Goal: Check status: Check status

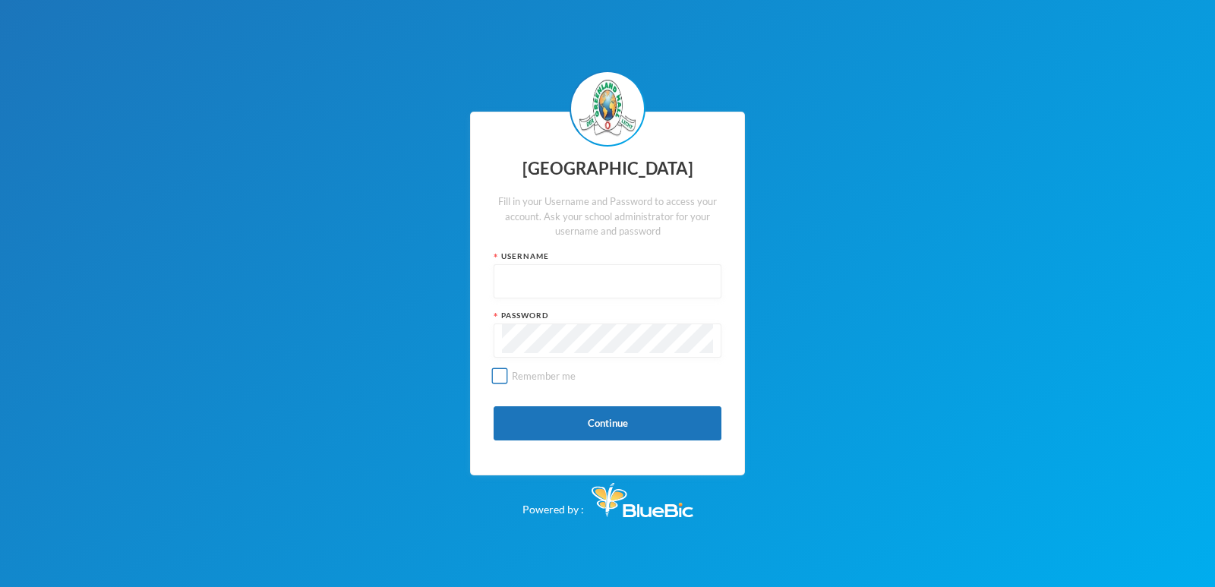
type input "p-glh20c11"
click at [497, 374] on input "Remember me" at bounding box center [500, 376] width 16 height 16
checkbox input "true"
click at [580, 427] on button "Continue" at bounding box center [608, 423] width 228 height 34
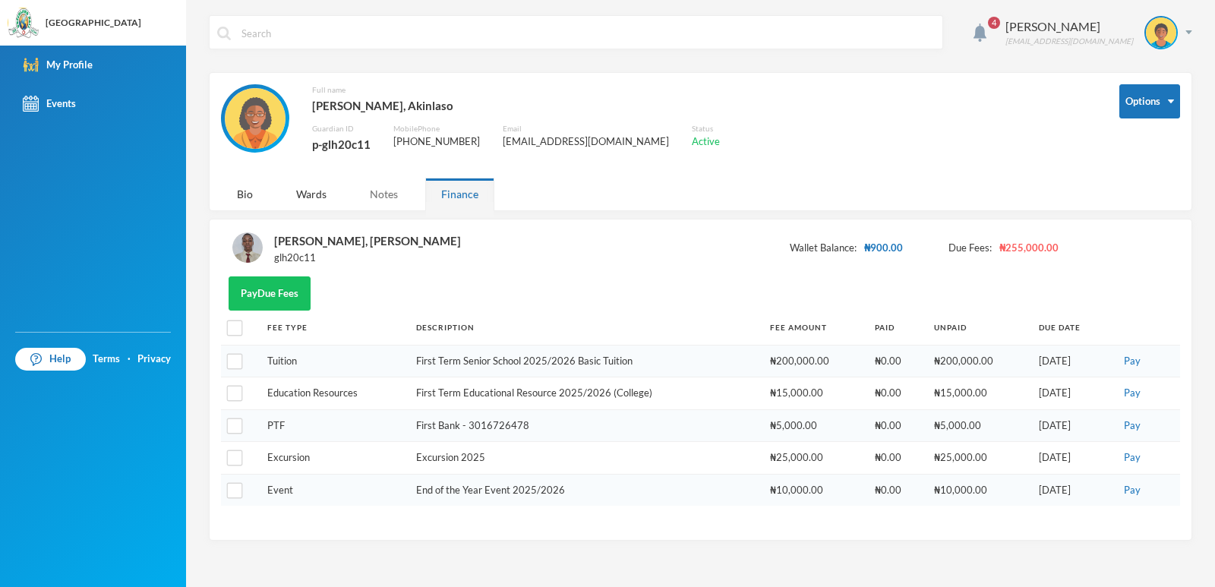
click at [389, 189] on div "Notes" at bounding box center [384, 194] width 60 height 33
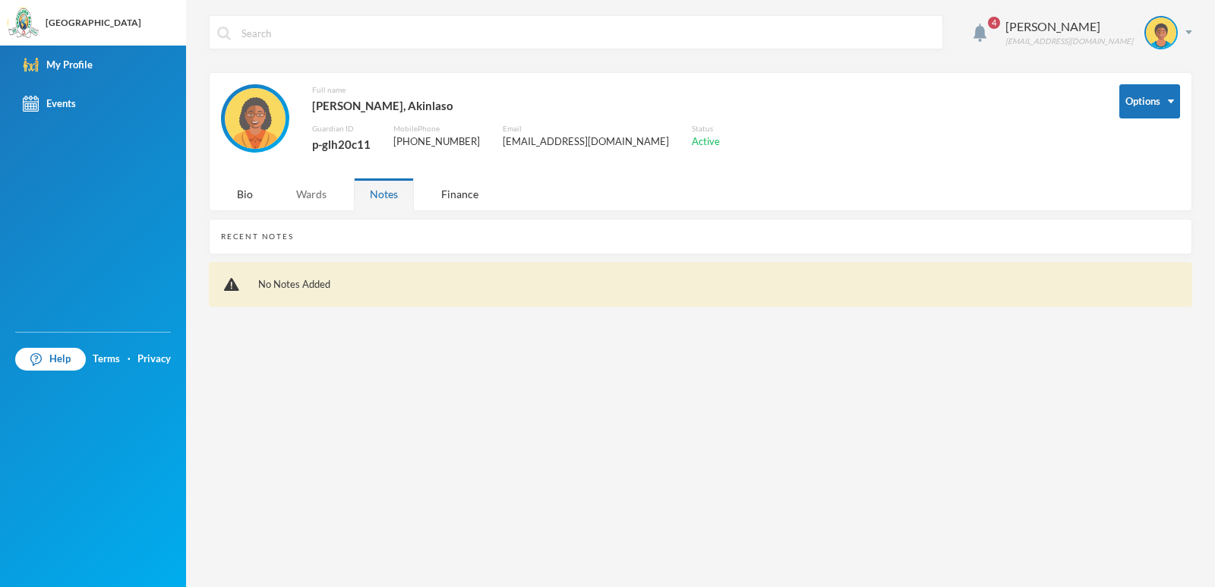
click at [306, 193] on div "Wards" at bounding box center [311, 194] width 62 height 33
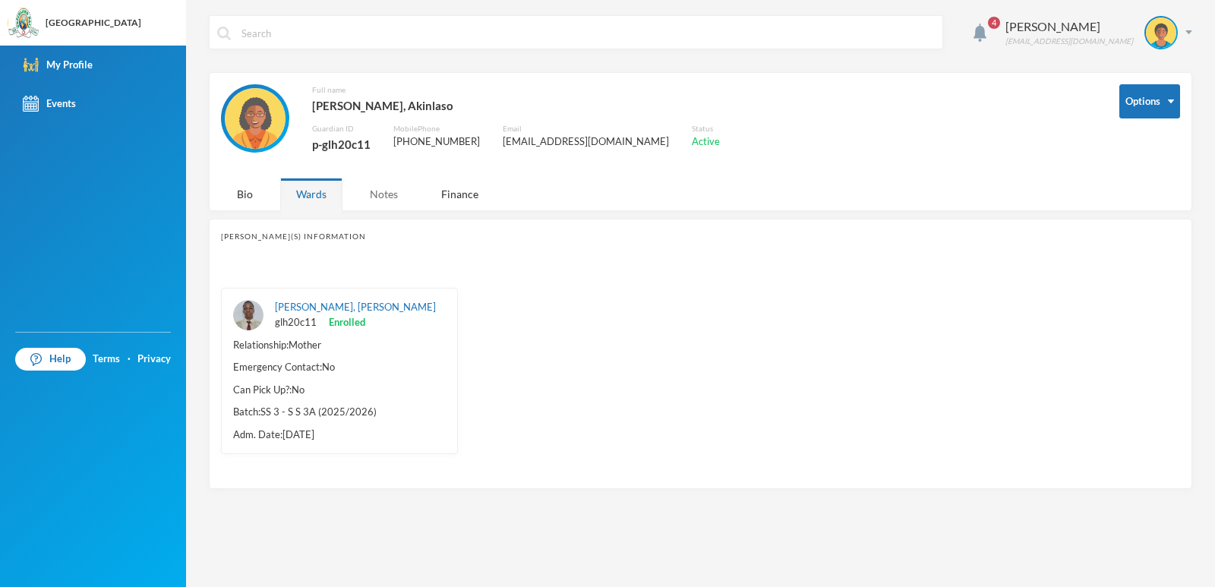
click at [388, 194] on div "Notes" at bounding box center [384, 194] width 60 height 33
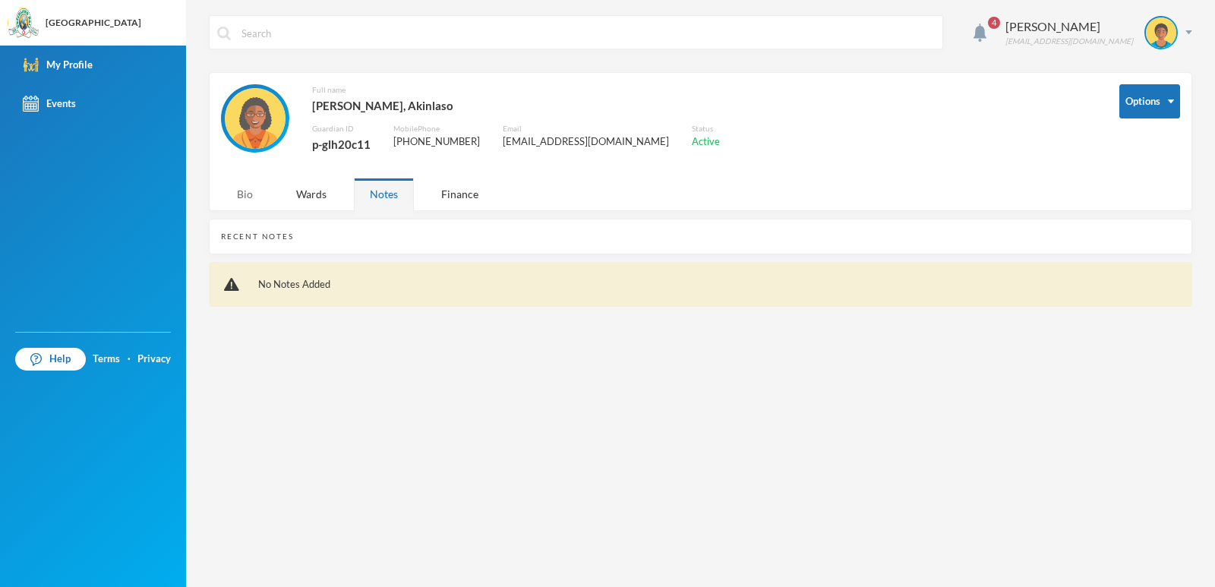
drag, startPoint x: 262, startPoint y: 198, endPoint x: 250, endPoint y: 198, distance: 12.2
click at [257, 198] on div "Bio Wards Notes Finance" at bounding box center [363, 194] width 285 height 33
click at [250, 198] on div "Bio" at bounding box center [245, 194] width 48 height 33
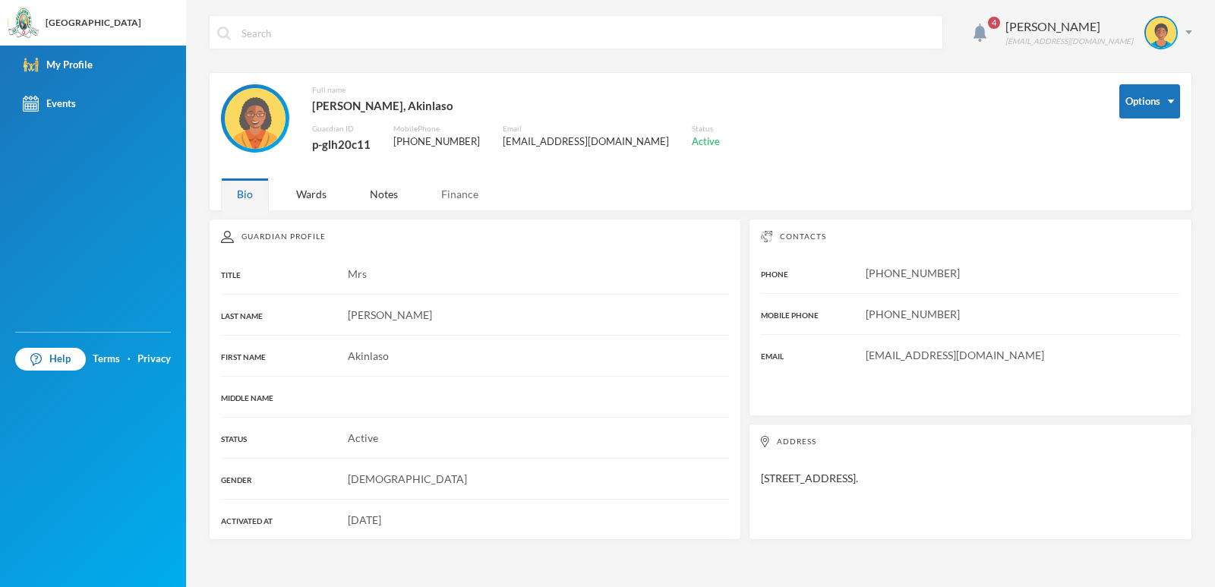
click at [427, 192] on div "Finance" at bounding box center [459, 194] width 69 height 33
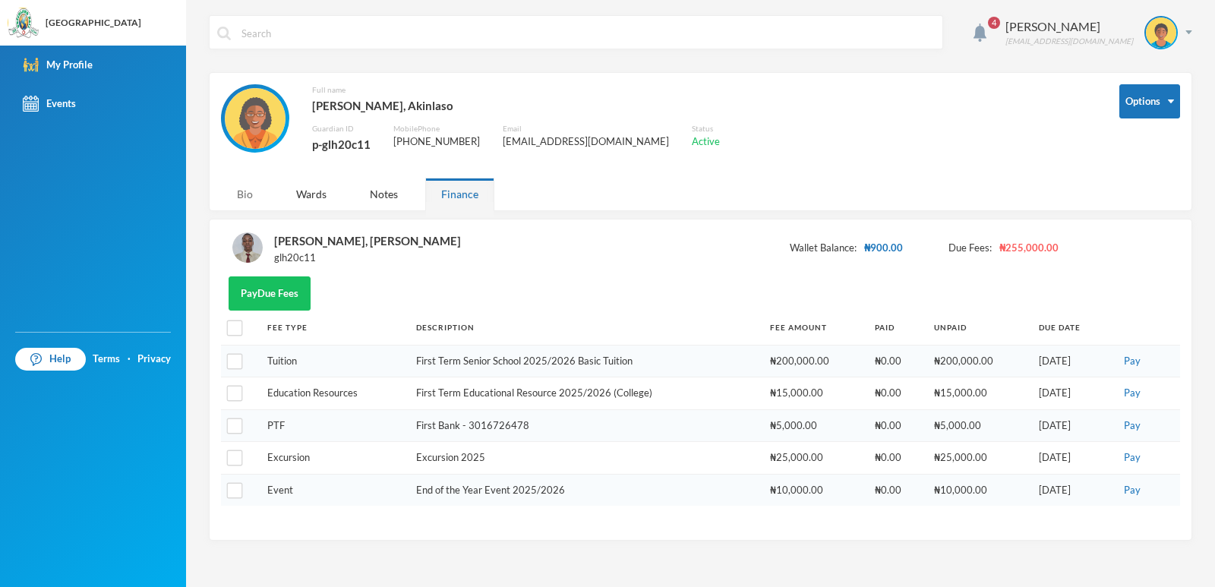
click at [244, 199] on div "Bio" at bounding box center [245, 194] width 48 height 33
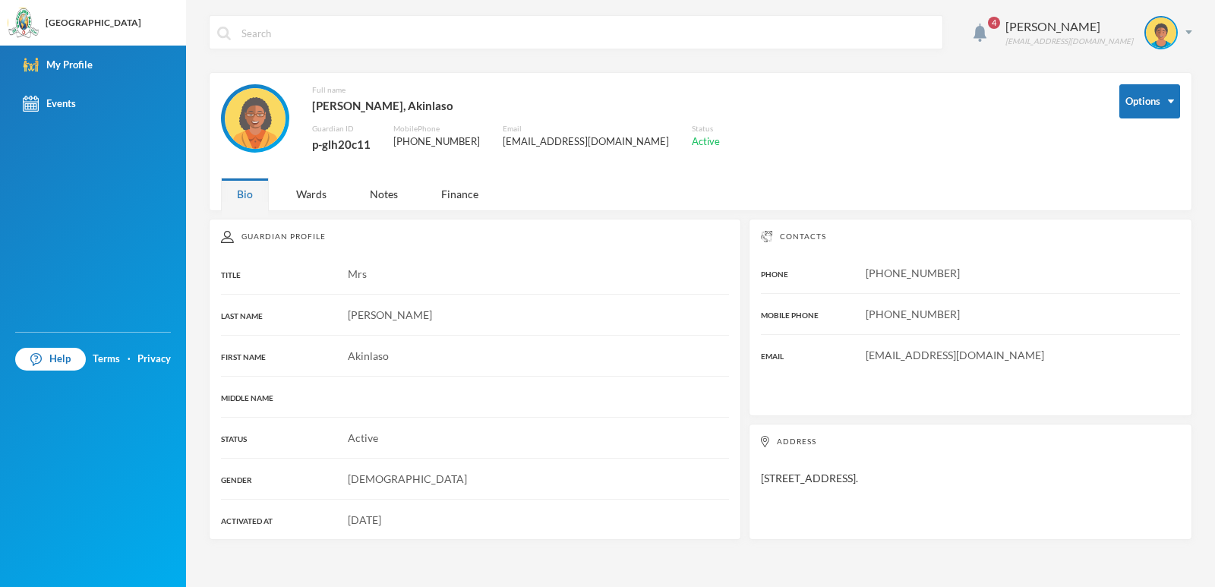
click at [317, 213] on div "4 [PERSON_NAME] [EMAIL_ADDRESS][DOMAIN_NAME] Options Full name [PERSON_NAME], […" at bounding box center [700, 293] width 1029 height 587
click at [316, 193] on div "Wards" at bounding box center [311, 194] width 62 height 33
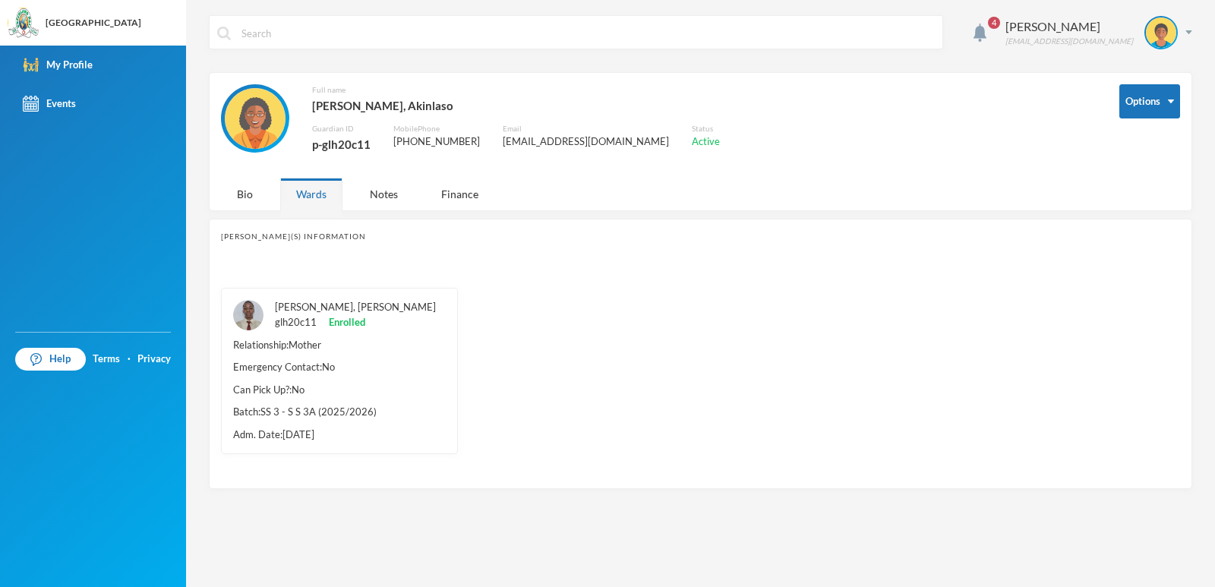
click at [324, 312] on link "[PERSON_NAME], [PERSON_NAME]" at bounding box center [355, 307] width 161 height 12
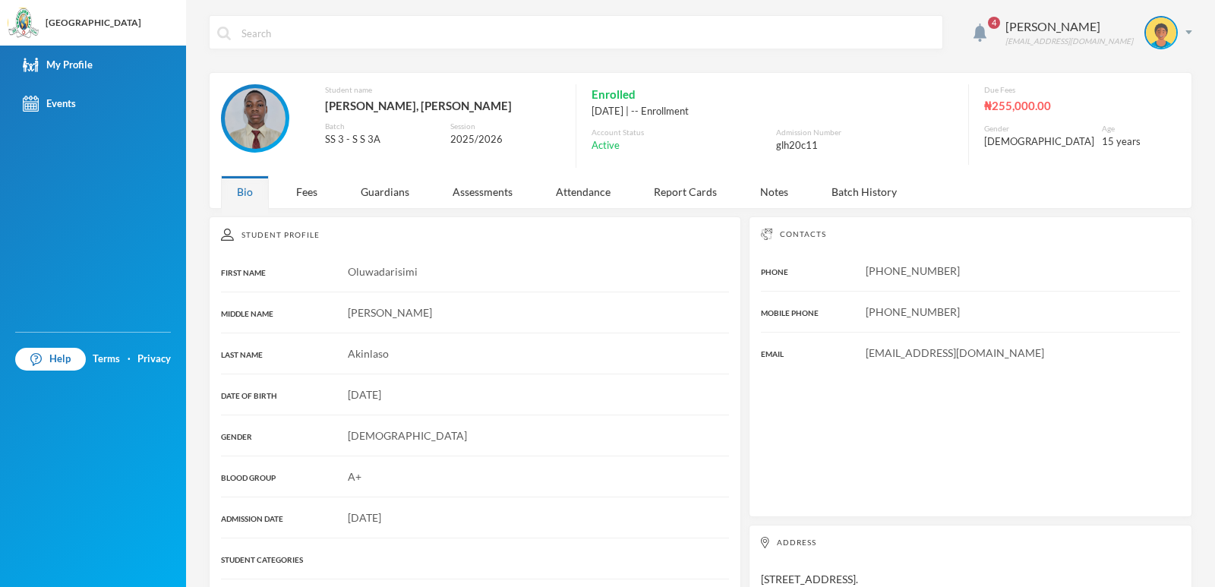
click at [1003, 30] on span "4" at bounding box center [994, 23] width 24 height 24
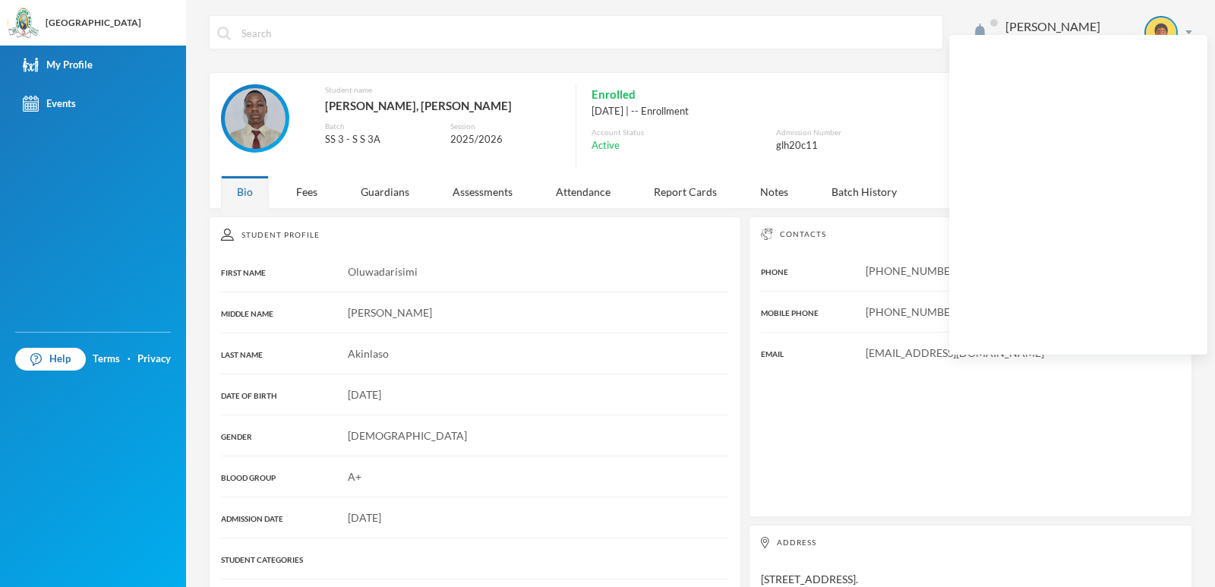
click at [873, 94] on div "Enrolled" at bounding box center [773, 94] width 362 height 20
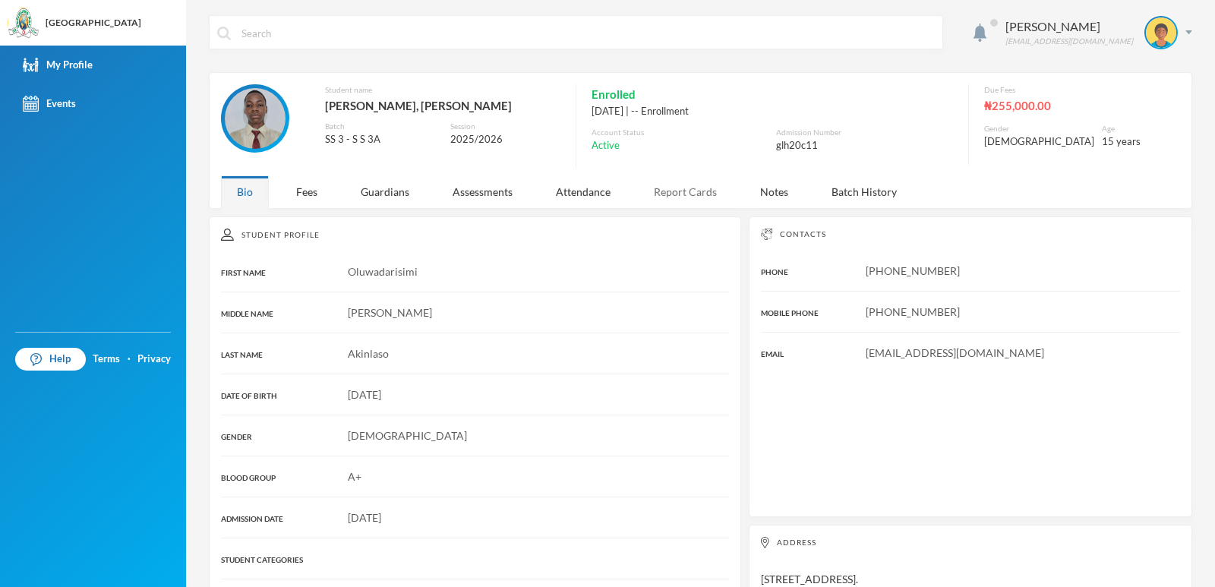
click at [683, 198] on div "Report Cards" at bounding box center [685, 191] width 95 height 33
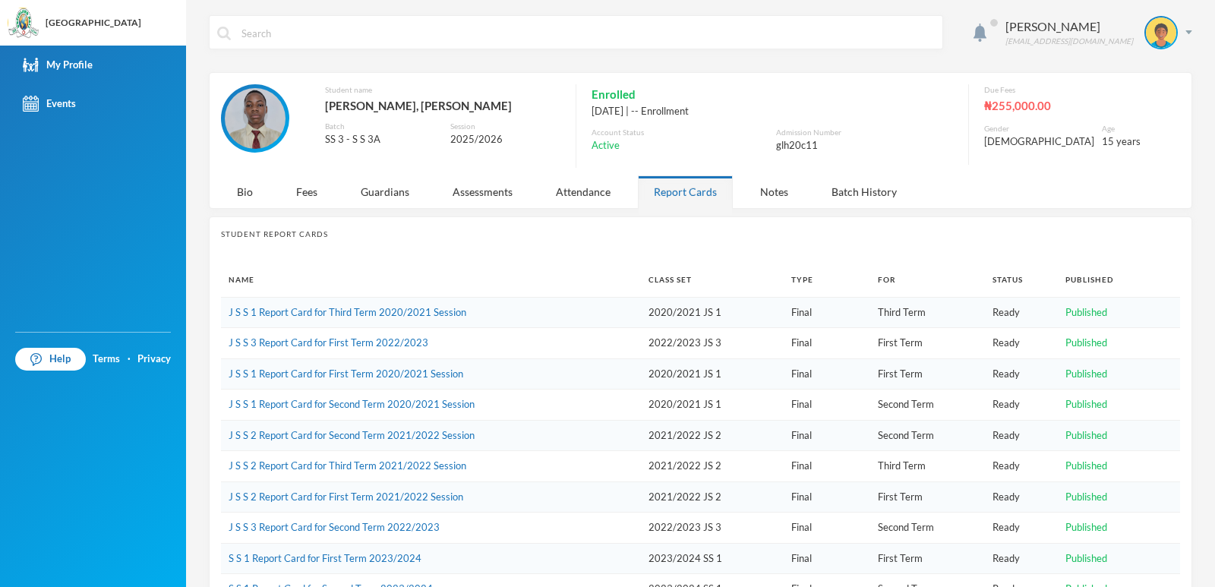
scroll to position [168, 0]
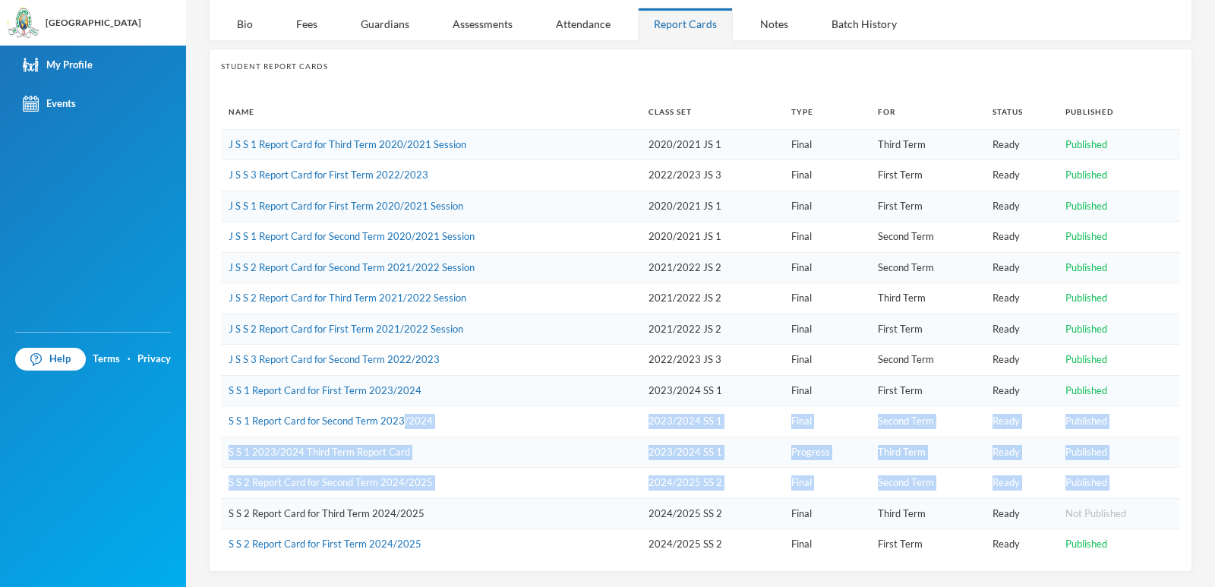
drag, startPoint x: 222, startPoint y: 507, endPoint x: 406, endPoint y: 432, distance: 199.0
click at [406, 432] on tbody "J S S 1 Report Card for Third Term 2020/2021 Session 2020/2021 JS 1 Final Third…" at bounding box center [700, 344] width 959 height 431
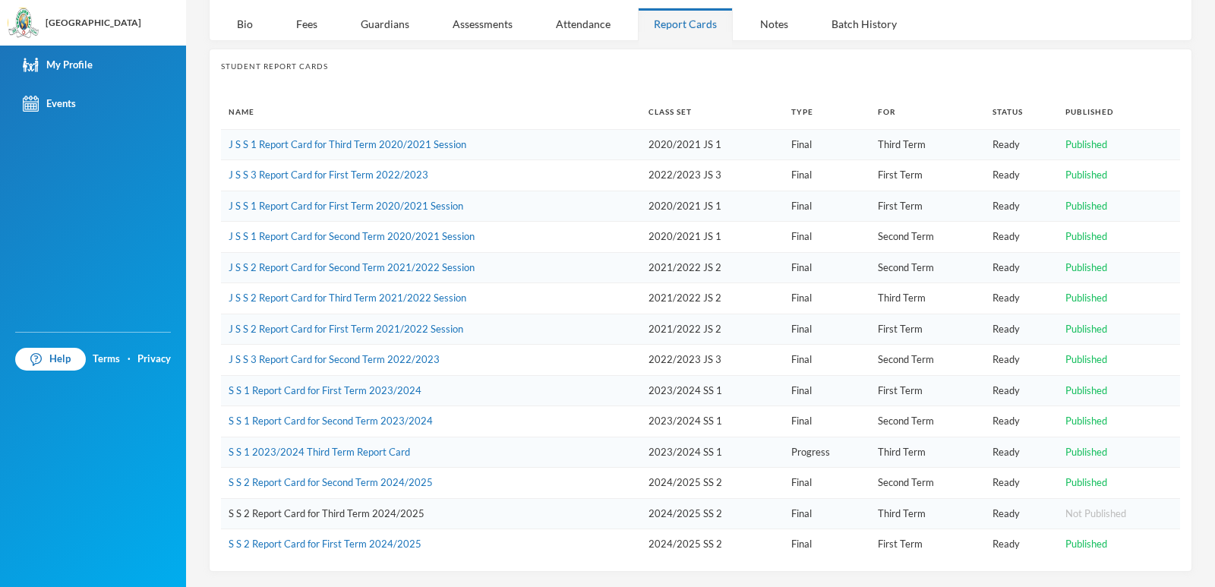
drag, startPoint x: 358, startPoint y: 566, endPoint x: 587, endPoint y: 608, distance: 233.3
click at [587, 586] on html "Greenland Hall Your Bluebic Account Greenland Hall Add a New School My Profile …" at bounding box center [607, 293] width 1215 height 587
